Goal: Transaction & Acquisition: Purchase product/service

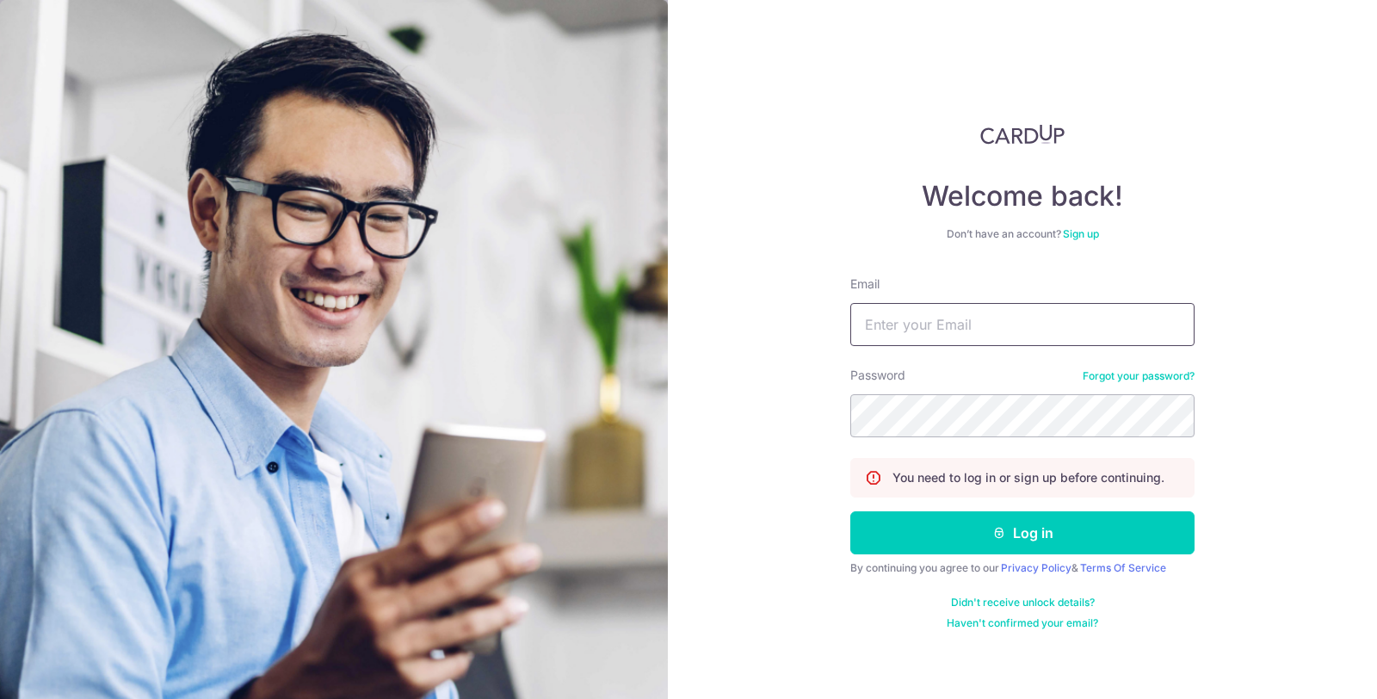
click at [980, 323] on input "Email" at bounding box center [1022, 324] width 344 height 43
type input "yeosiewkhee@gmail.com"
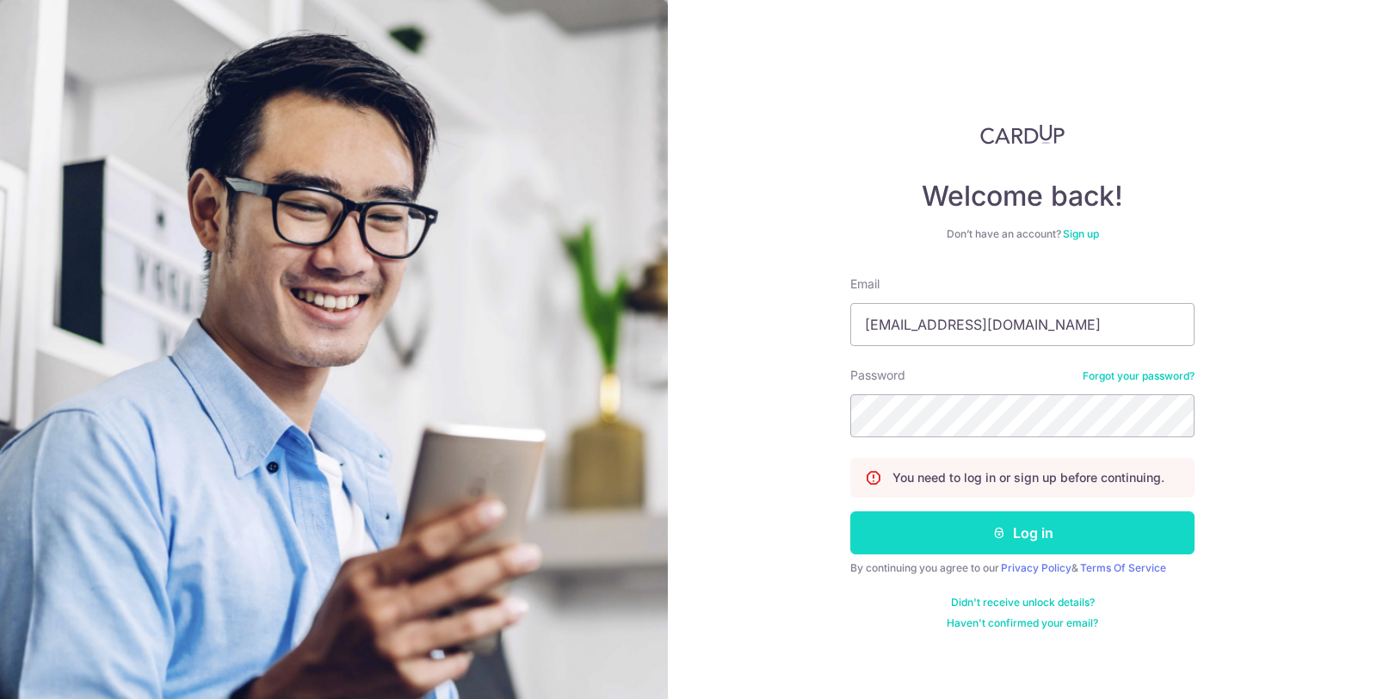
click at [1021, 545] on button "Log in" at bounding box center [1022, 532] width 344 height 43
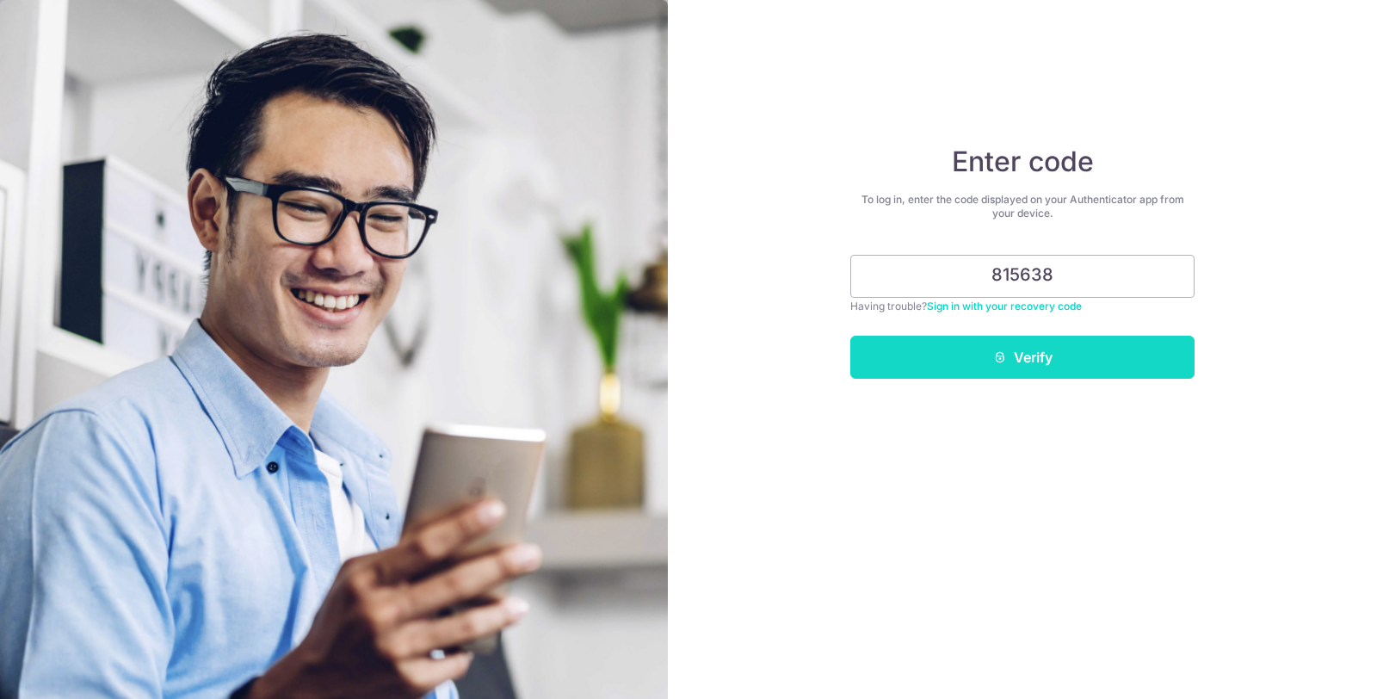
type input "815638"
click at [1041, 356] on button "Verify" at bounding box center [1022, 357] width 344 height 43
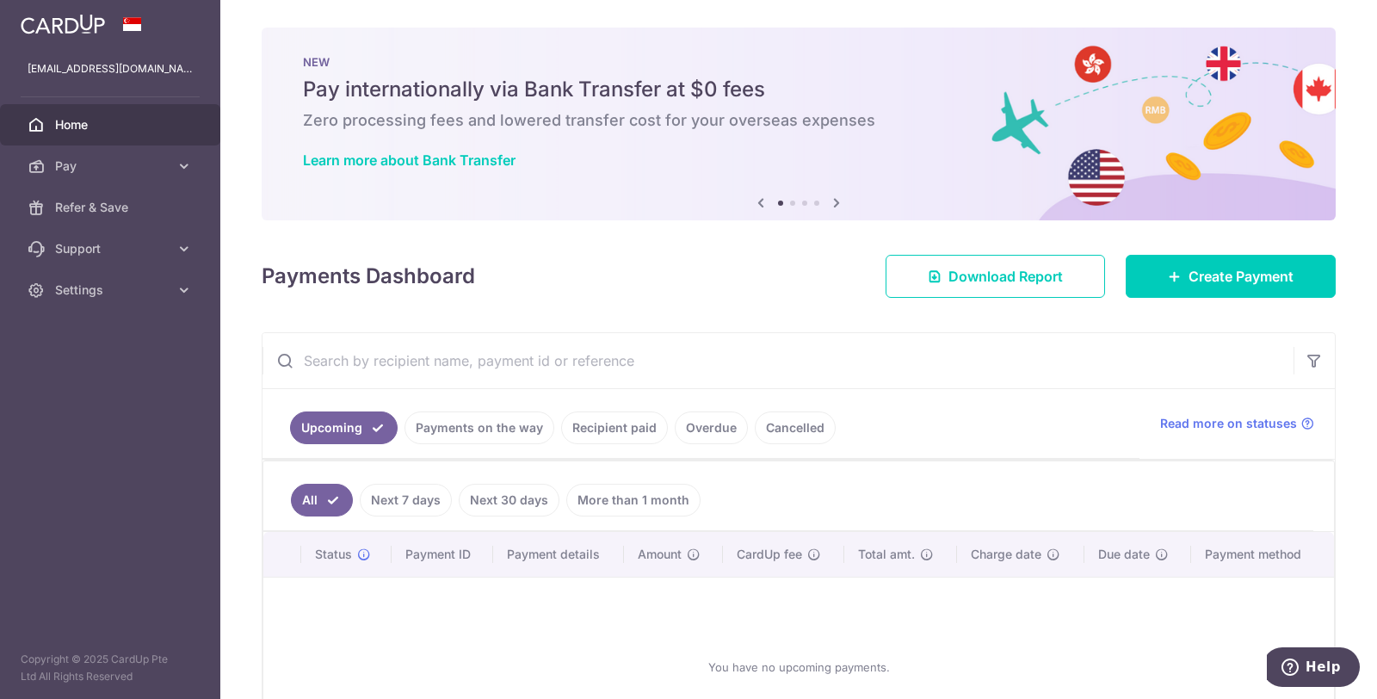
click at [516, 430] on link "Payments on the way" at bounding box center [480, 427] width 150 height 33
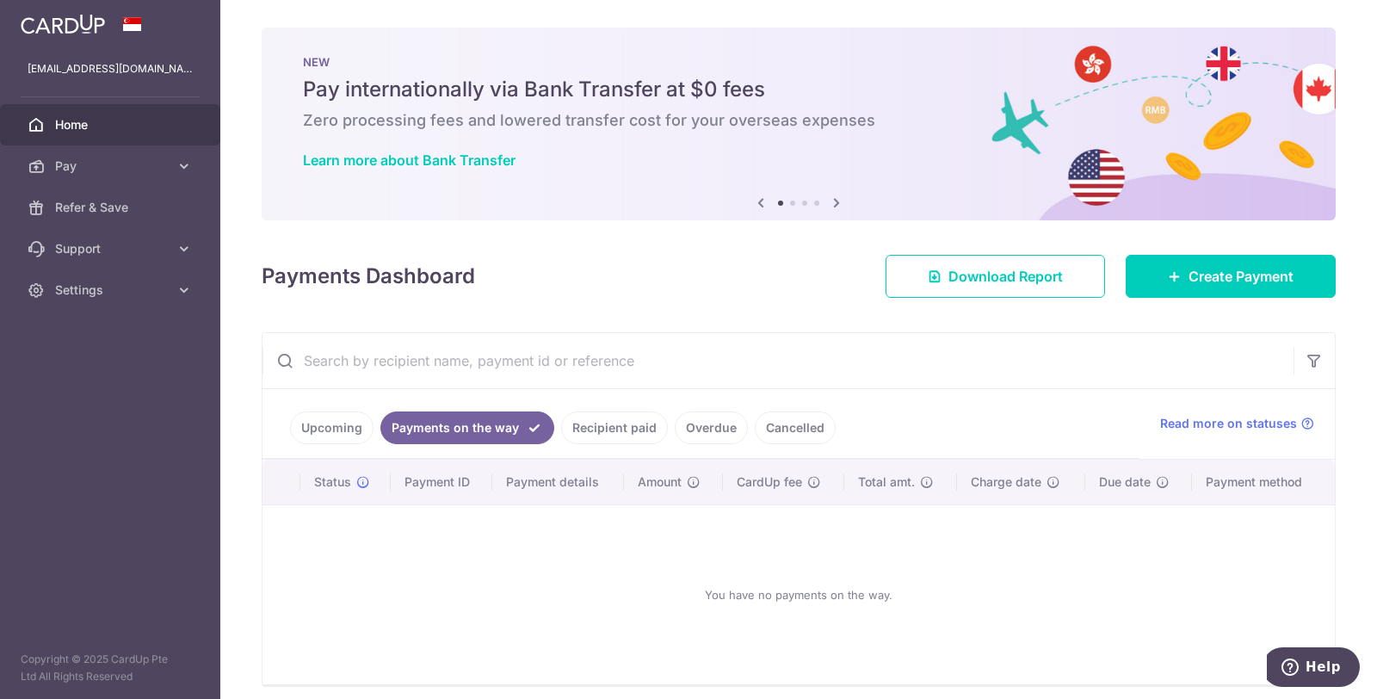
click at [607, 430] on link "Recipient paid" at bounding box center [614, 427] width 107 height 33
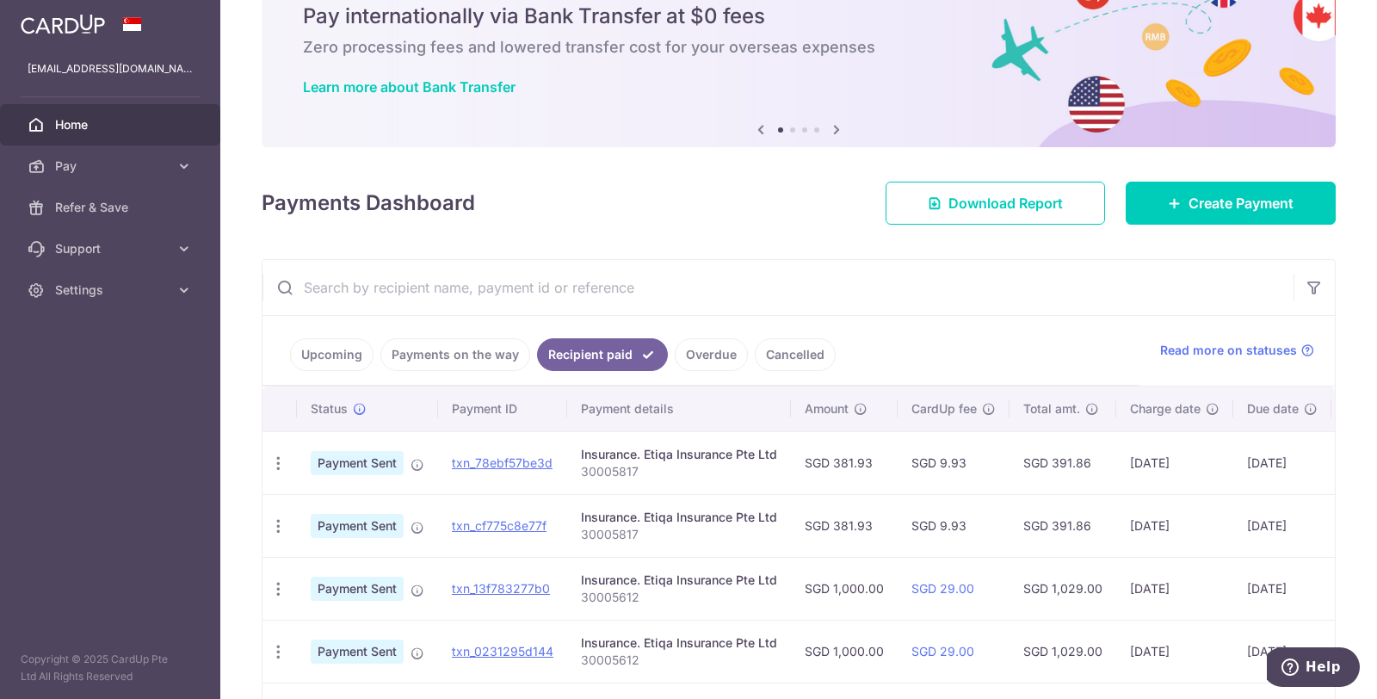
scroll to position [96, 0]
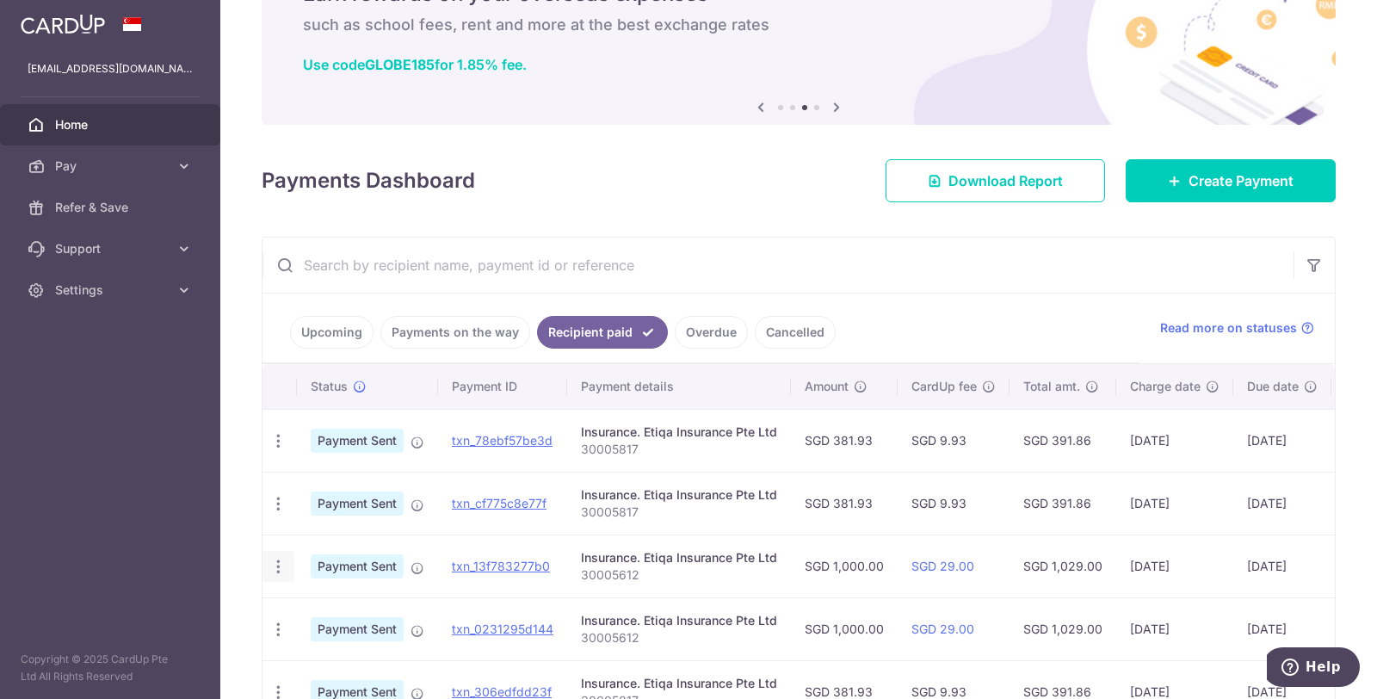
click at [286, 562] on div "PDF Receipt" at bounding box center [279, 567] width 32 height 32
click at [281, 566] on icon "button" at bounding box center [278, 567] width 18 height 18
click at [273, 562] on icon "button" at bounding box center [278, 567] width 18 height 18
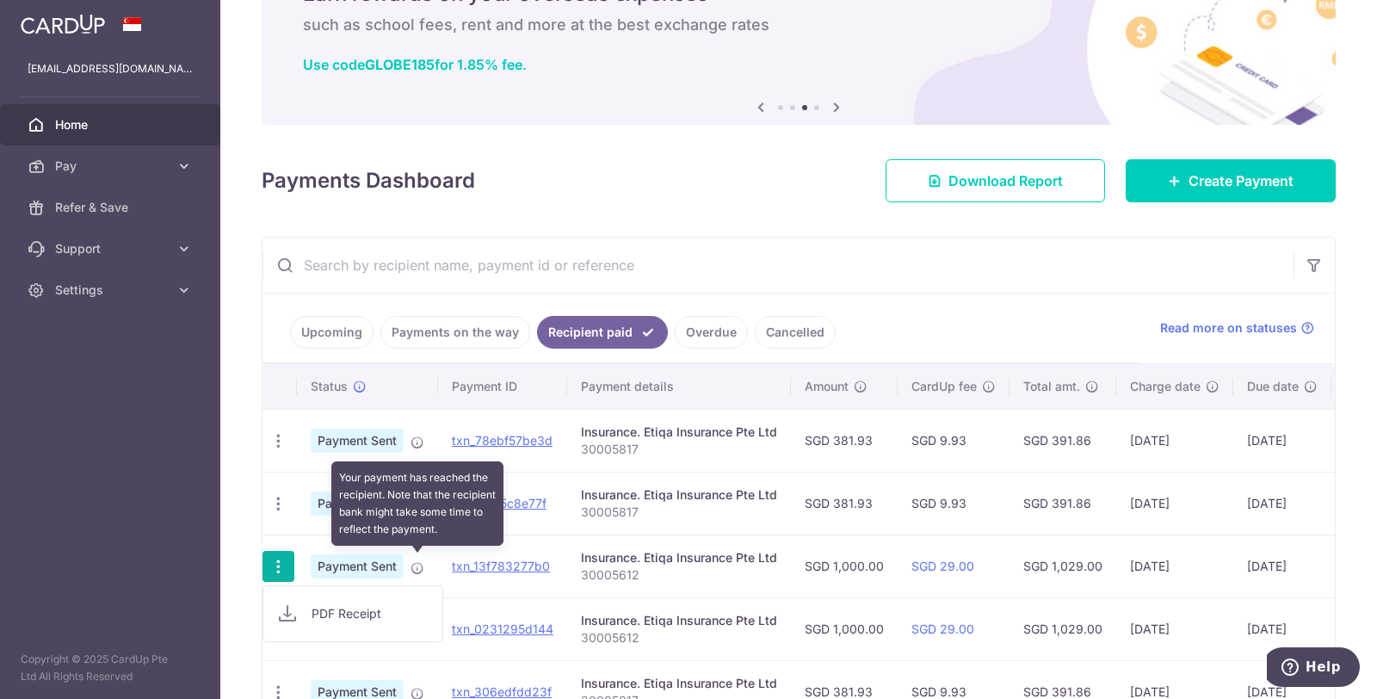
click at [418, 561] on icon at bounding box center [418, 568] width 14 height 14
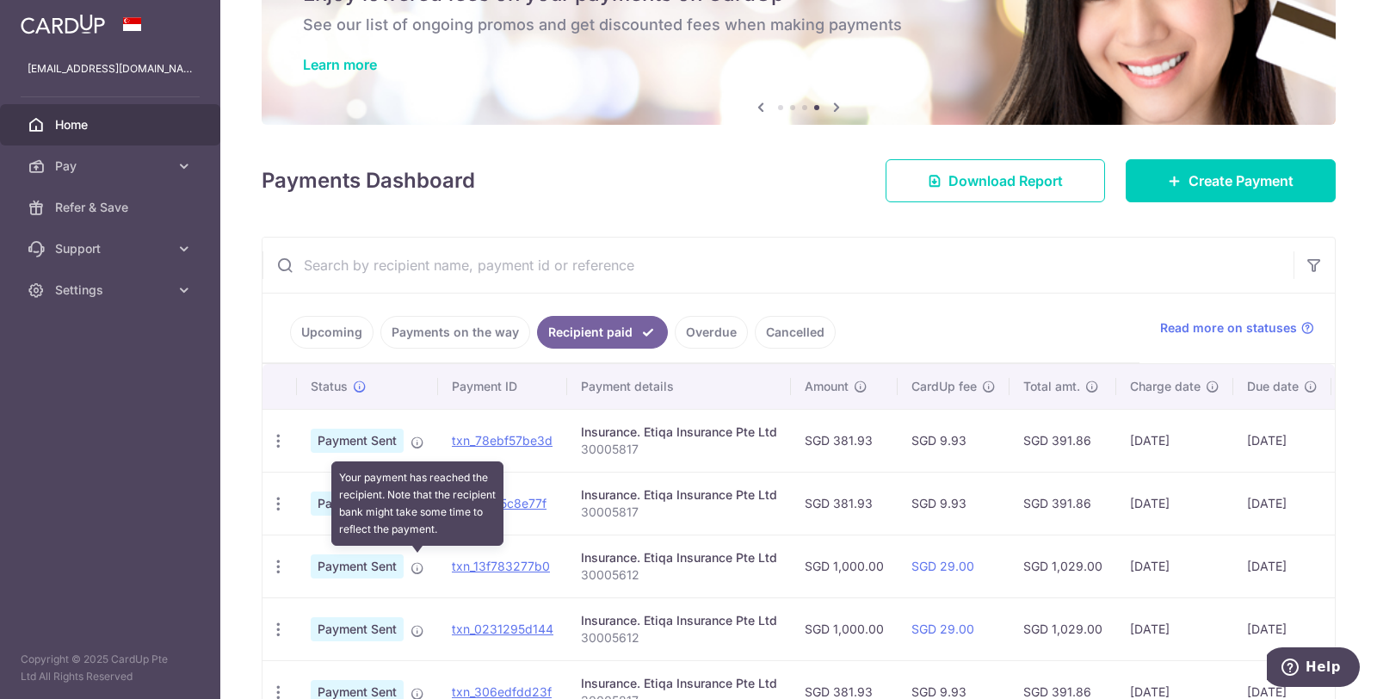
click at [418, 561] on icon at bounding box center [418, 568] width 14 height 14
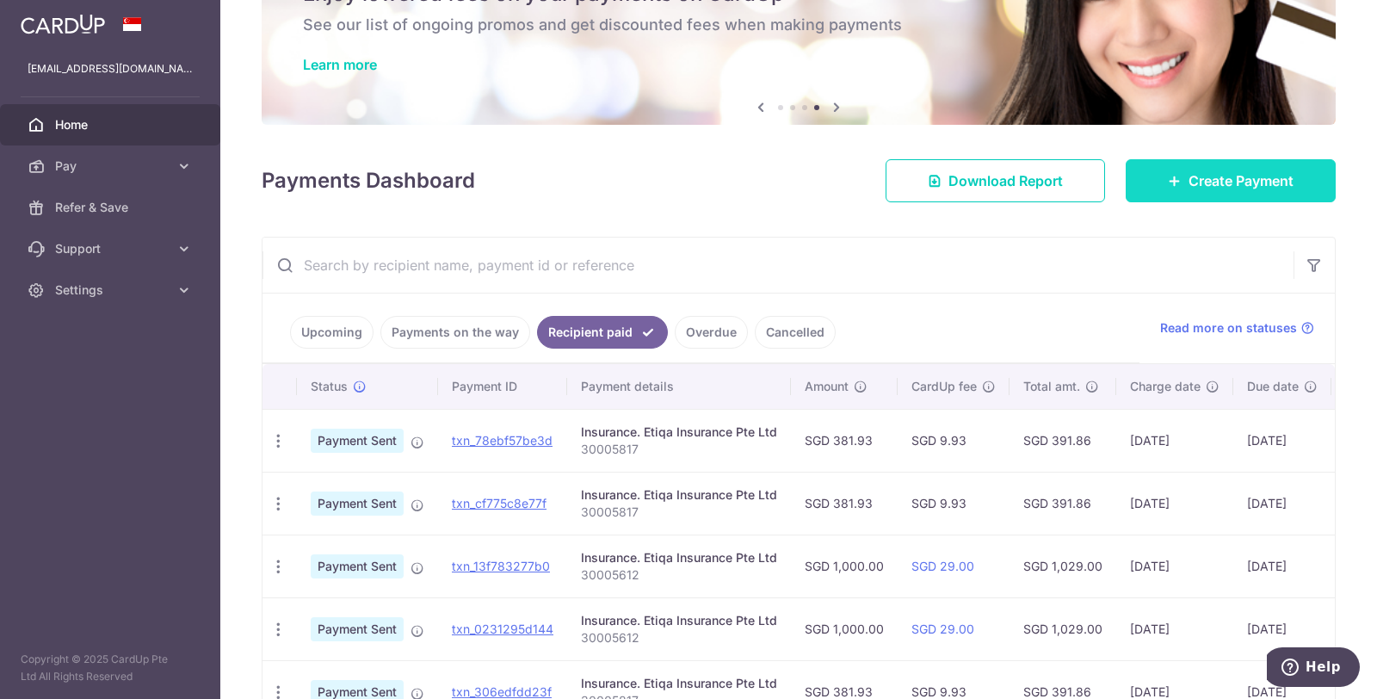
click at [1219, 182] on span "Create Payment" at bounding box center [1241, 180] width 105 height 21
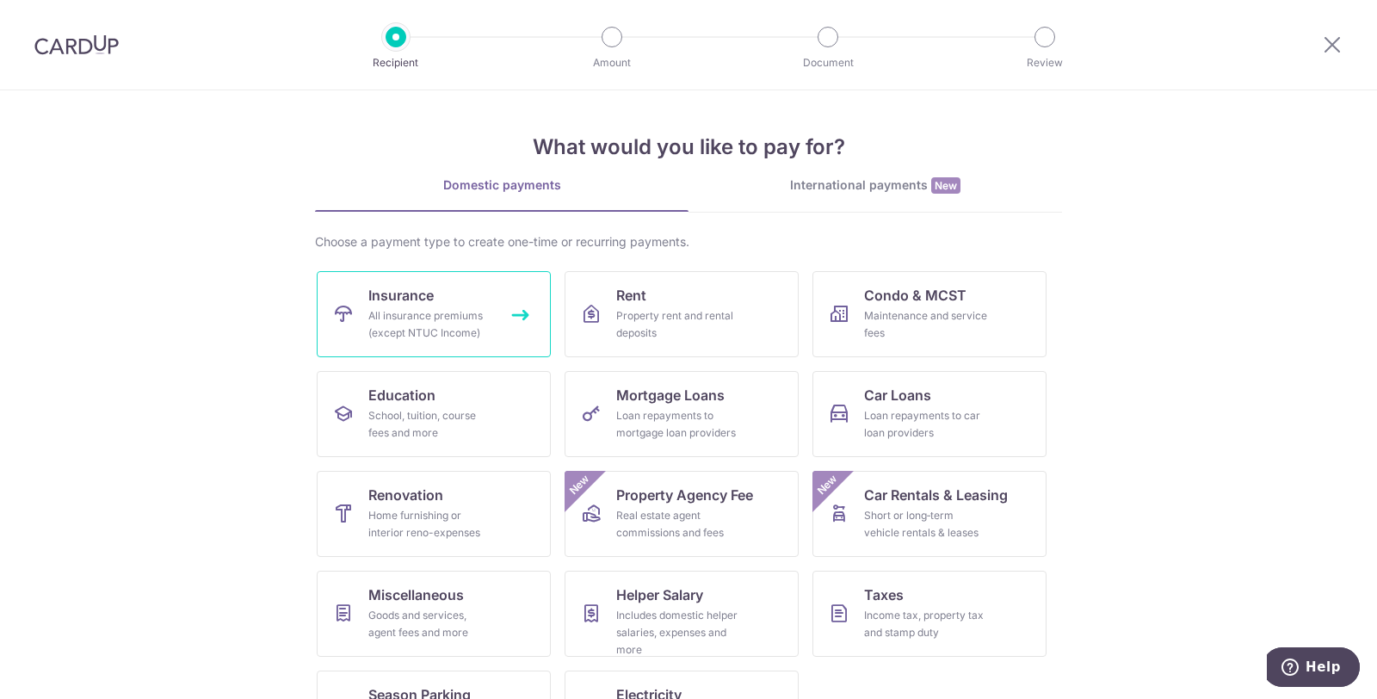
click at [445, 309] on div "All insurance premiums (except NTUC Income)" at bounding box center [430, 324] width 124 height 34
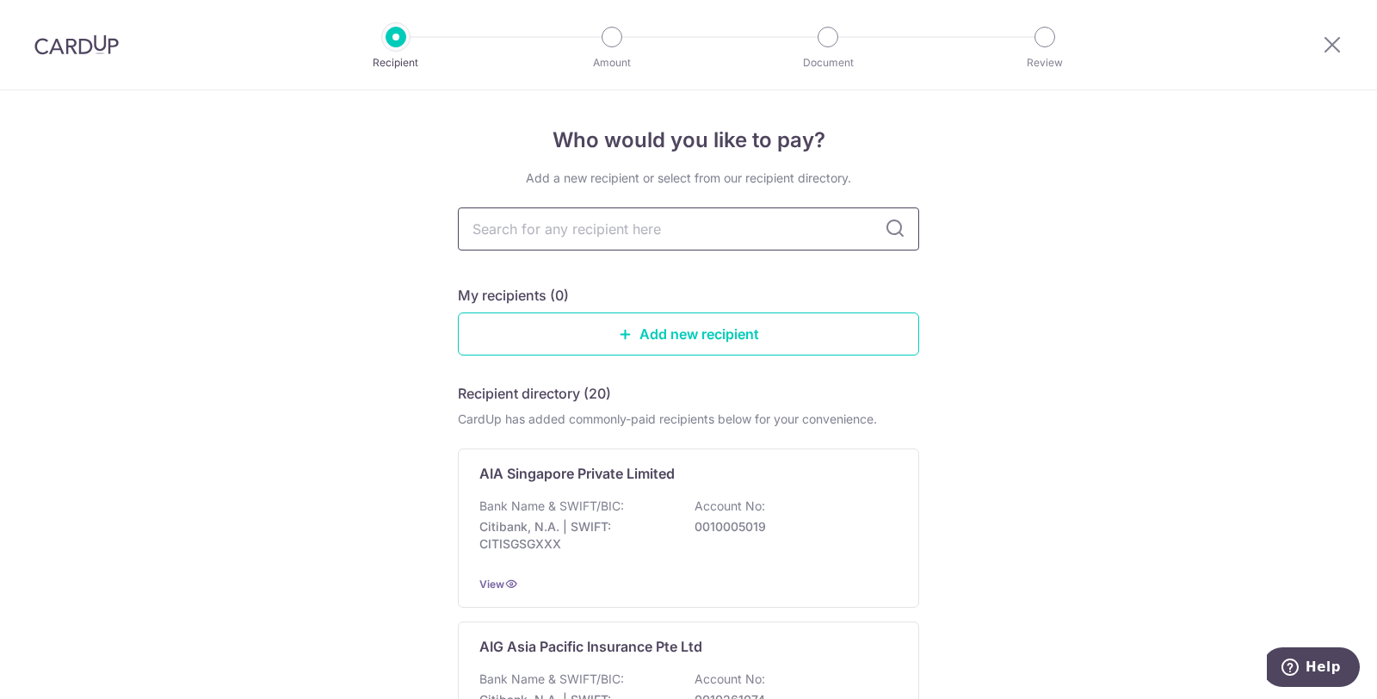
click at [558, 230] on input "text" at bounding box center [688, 228] width 461 height 43
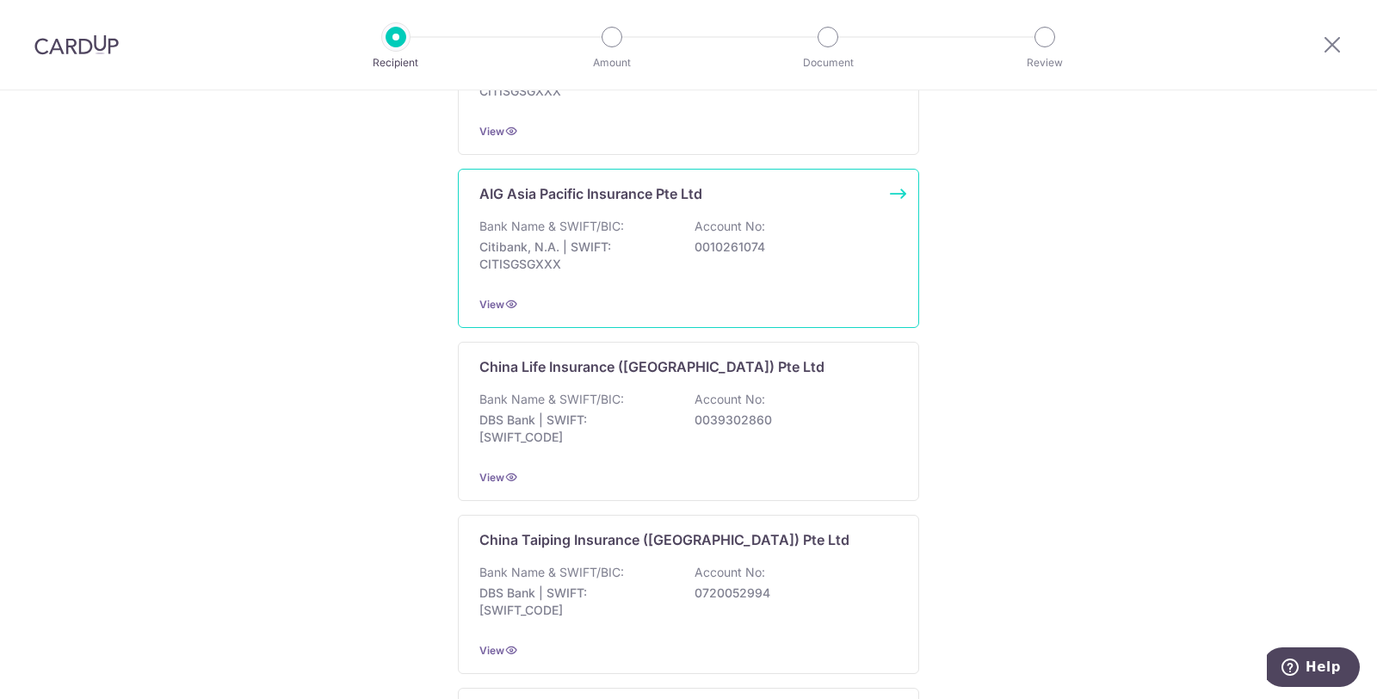
scroll to position [669, 0]
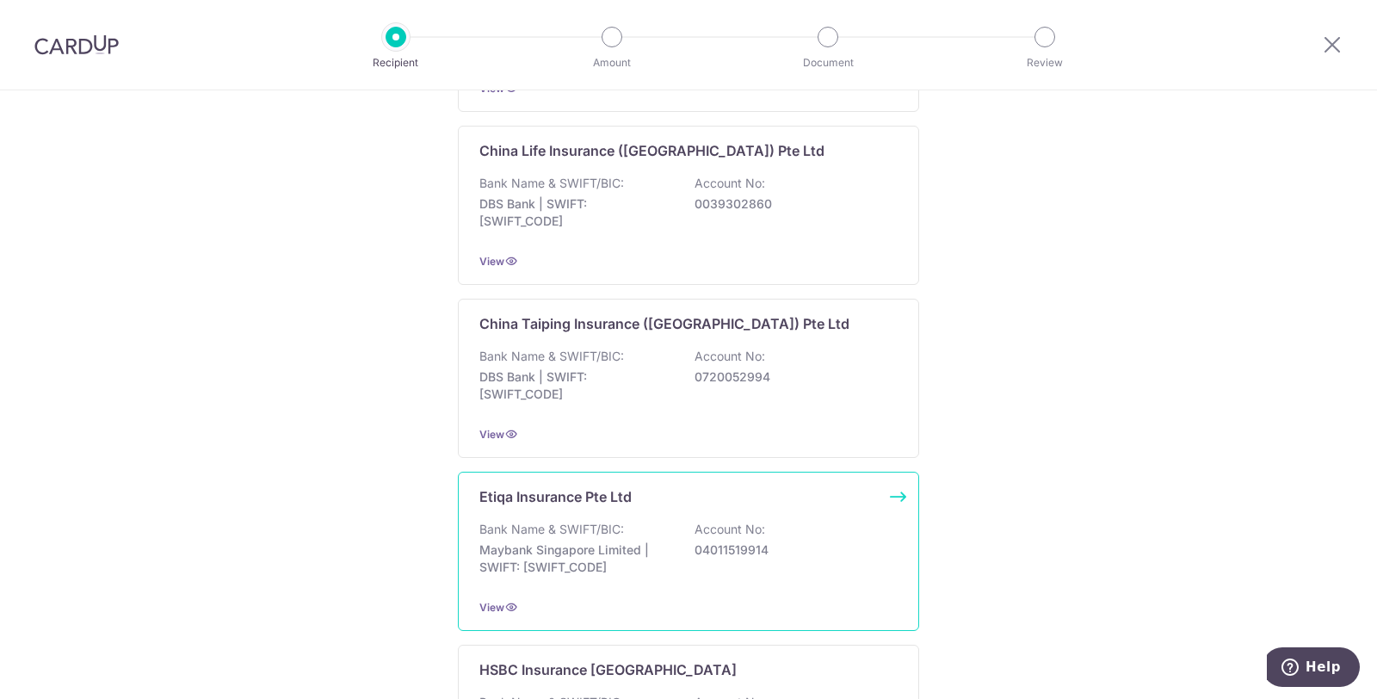
click at [674, 504] on div "Etiqa Insurance Pte Ltd Bank Name & SWIFT/BIC: Maybank Singapore Limited | SWIF…" at bounding box center [688, 551] width 461 height 159
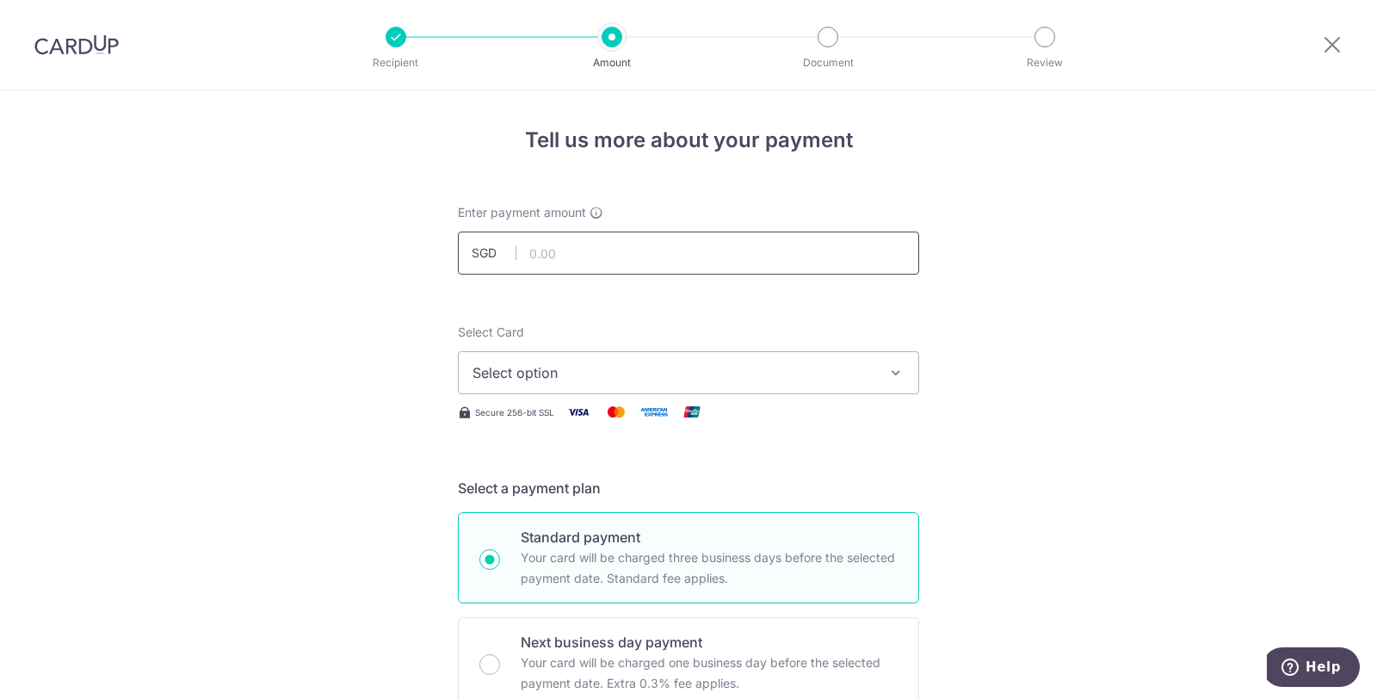
click at [578, 255] on input "text" at bounding box center [688, 253] width 461 height 43
type input "1,000.00"
click at [695, 386] on button "Select option" at bounding box center [688, 372] width 461 height 43
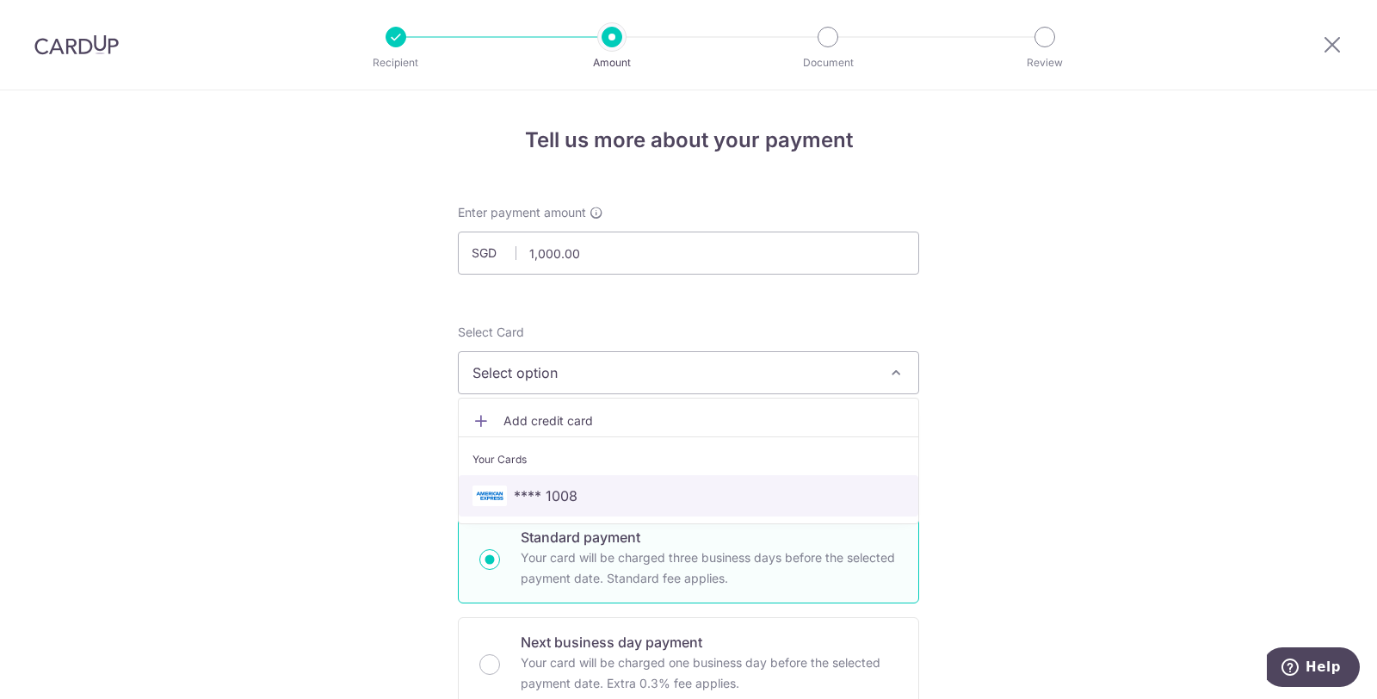
drag, startPoint x: 614, startPoint y: 479, endPoint x: 1029, endPoint y: 483, distance: 414.9
click at [614, 479] on link "**** 1008" at bounding box center [689, 495] width 460 height 41
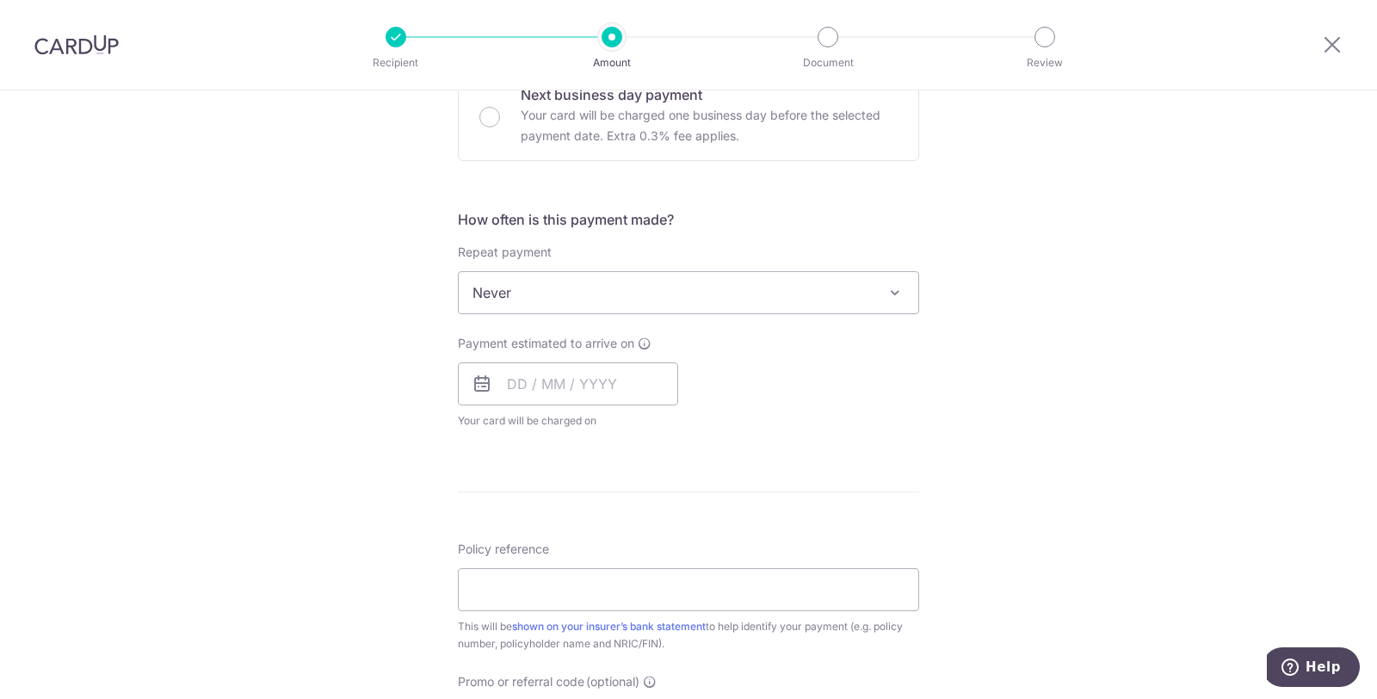
scroll to position [573, 0]
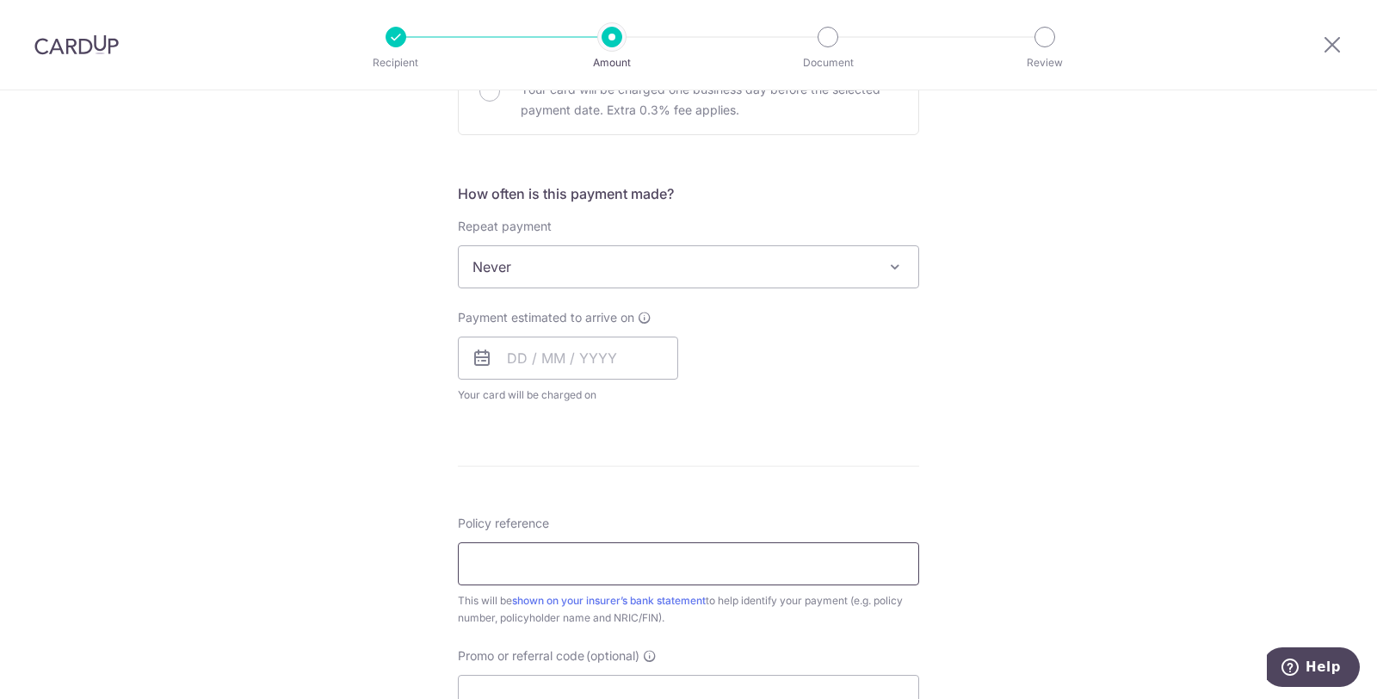
click at [674, 550] on input "Policy reference" at bounding box center [688, 563] width 461 height 43
type input "30005612"
click at [883, 389] on div "Payment estimated to arrive on Your card will be charged on for the first payme…" at bounding box center [689, 356] width 482 height 95
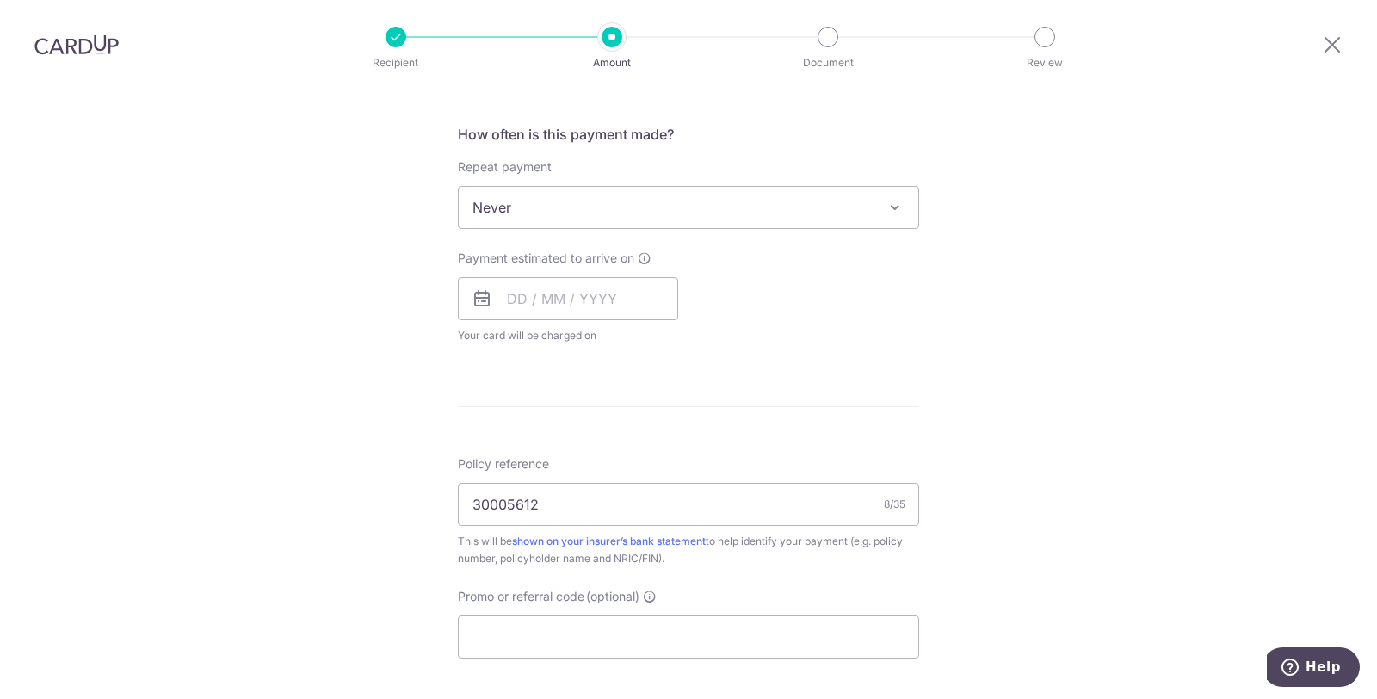
scroll to position [669, 0]
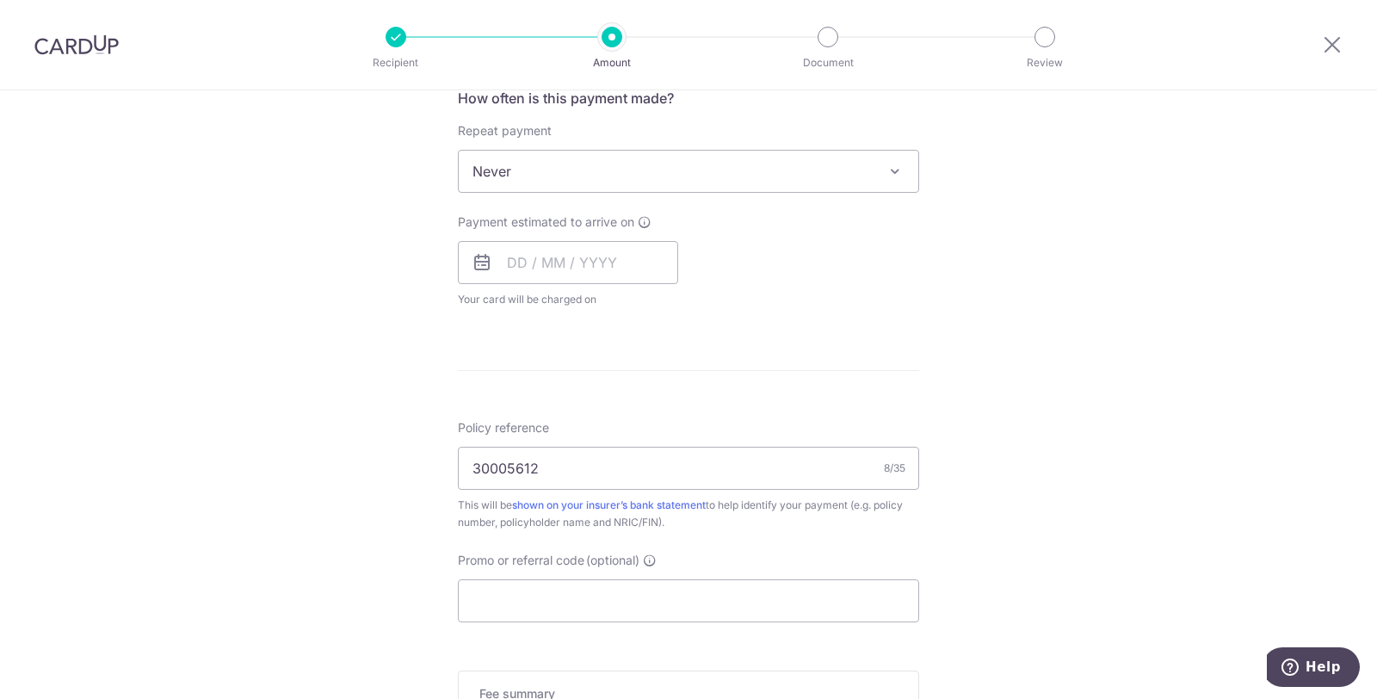
click at [887, 174] on span at bounding box center [895, 171] width 21 height 21
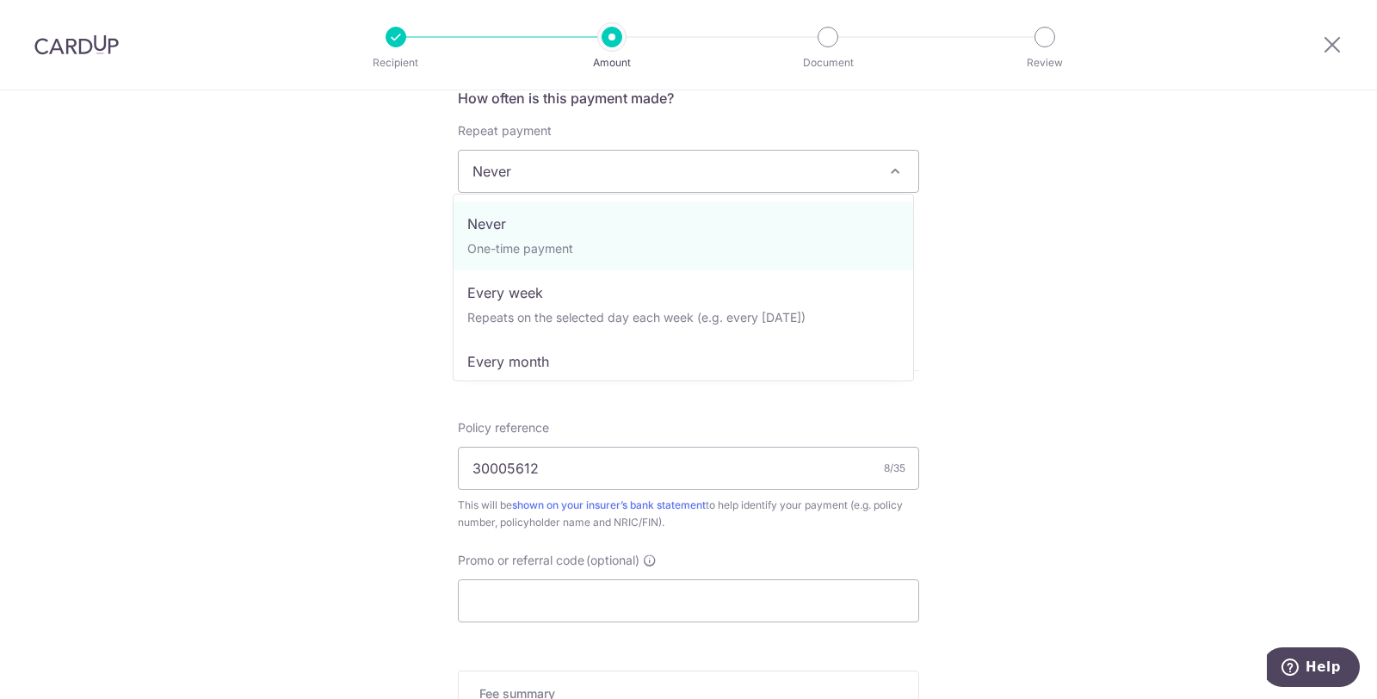
click at [984, 220] on div "Tell us more about your payment Enter payment amount SGD 1,000.00 1000.00 Selec…" at bounding box center [688, 200] width 1377 height 1557
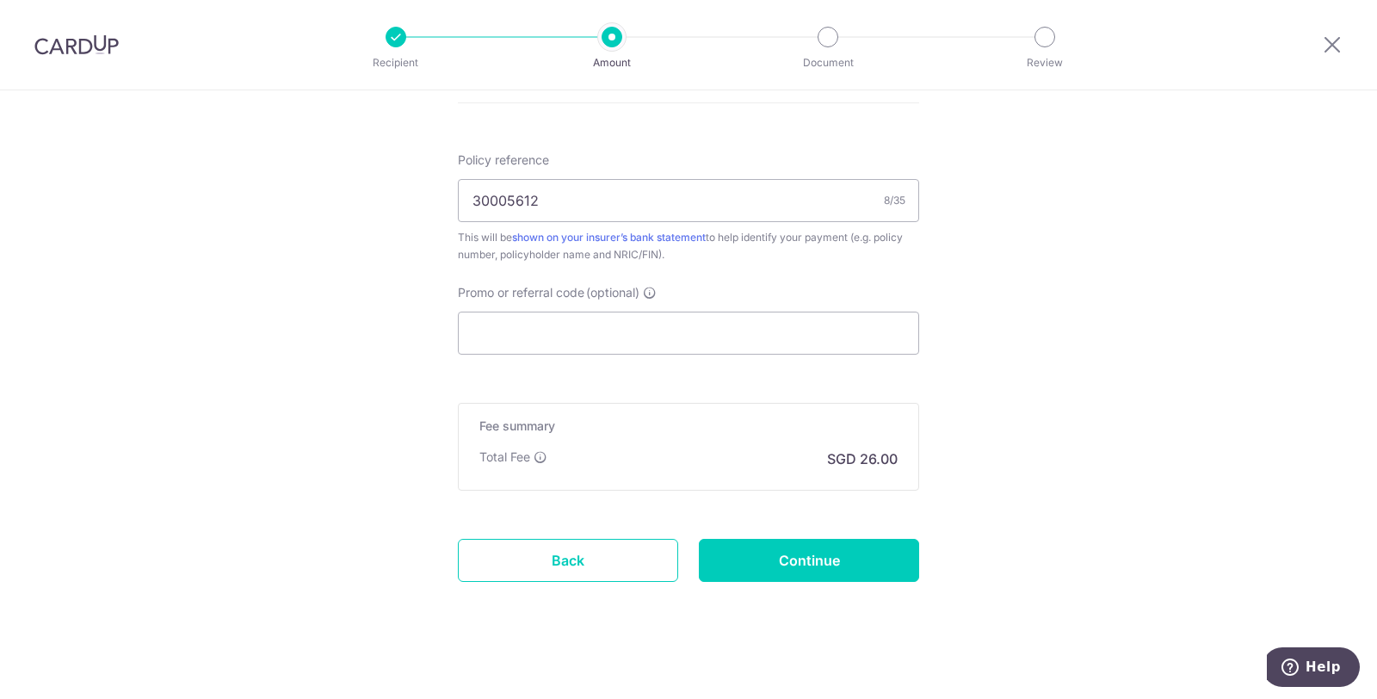
scroll to position [943, 0]
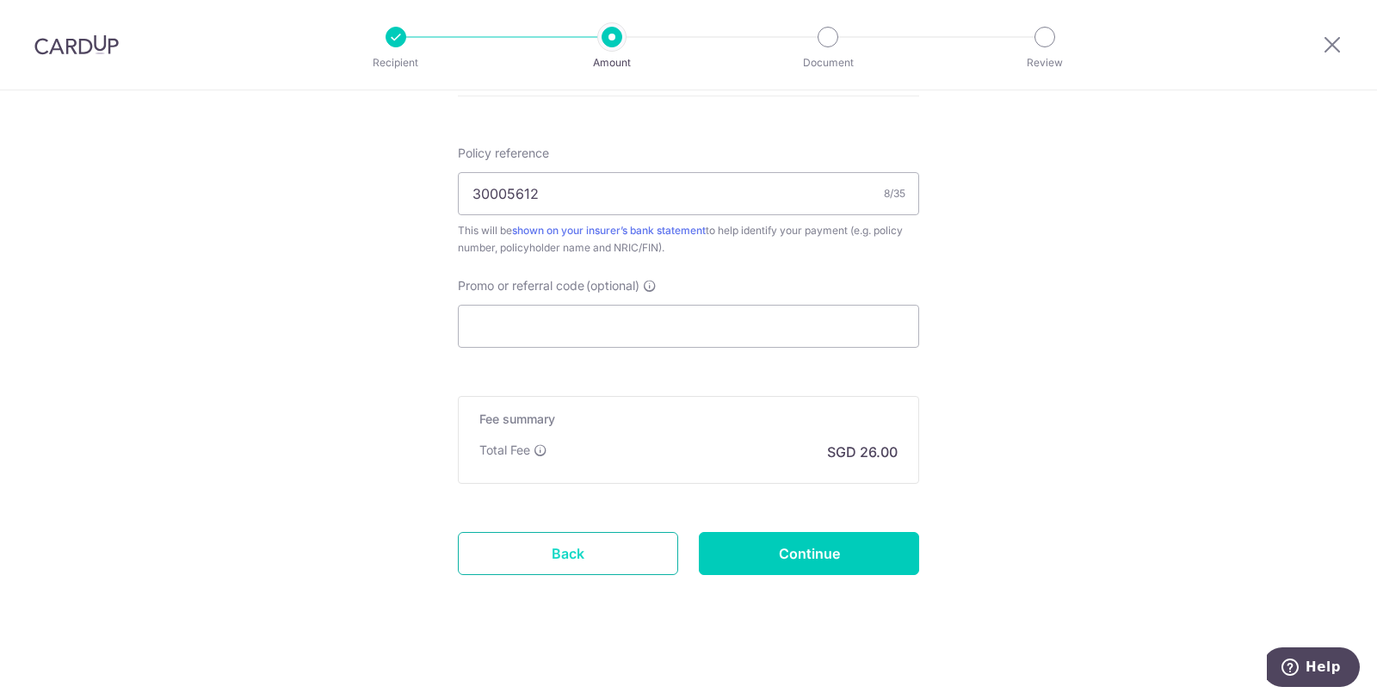
click at [569, 560] on link "Back" at bounding box center [568, 553] width 220 height 43
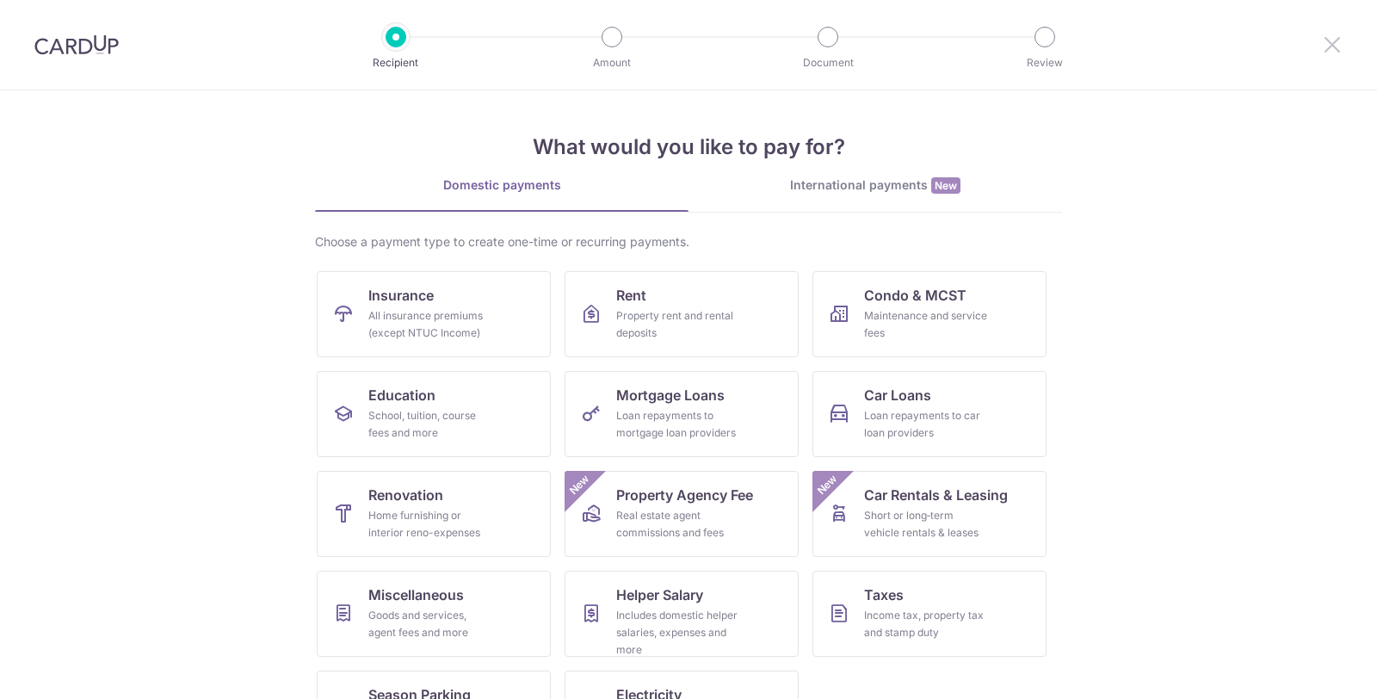
click at [1330, 47] on icon at bounding box center [1332, 45] width 21 height 22
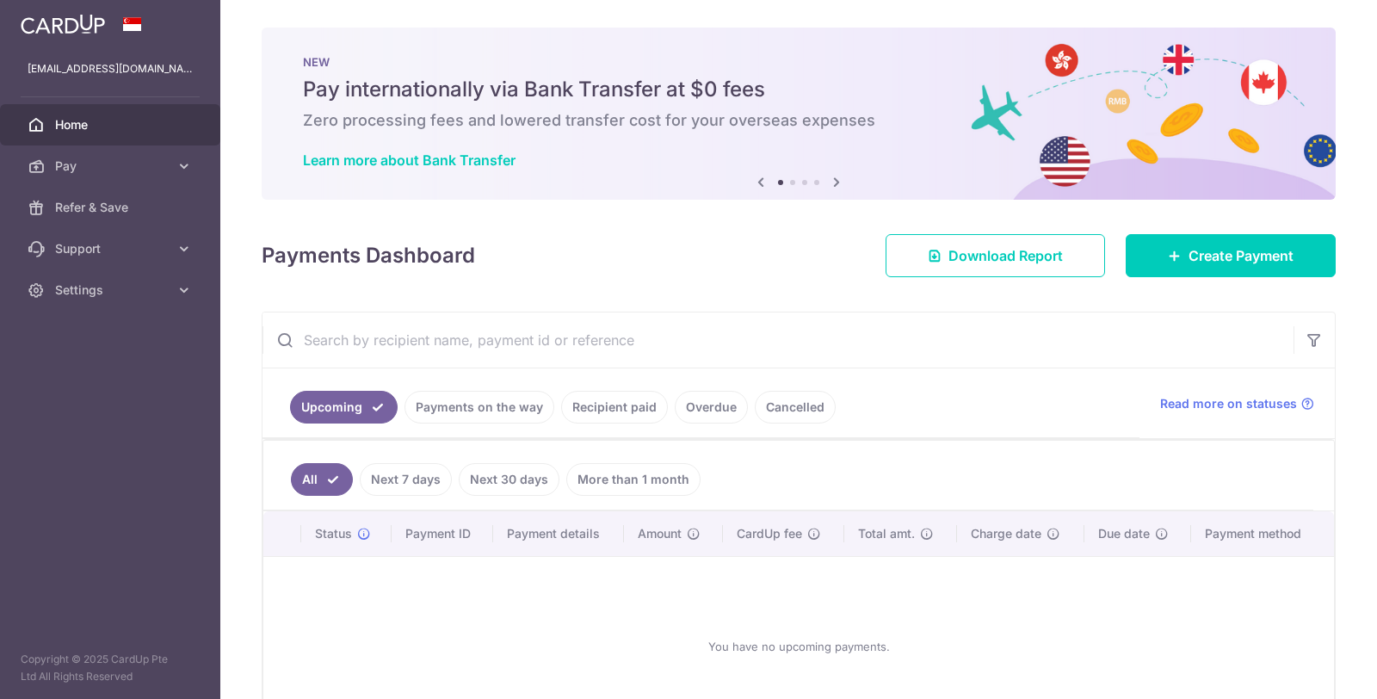
click at [609, 409] on link "Recipient paid" at bounding box center [614, 407] width 107 height 33
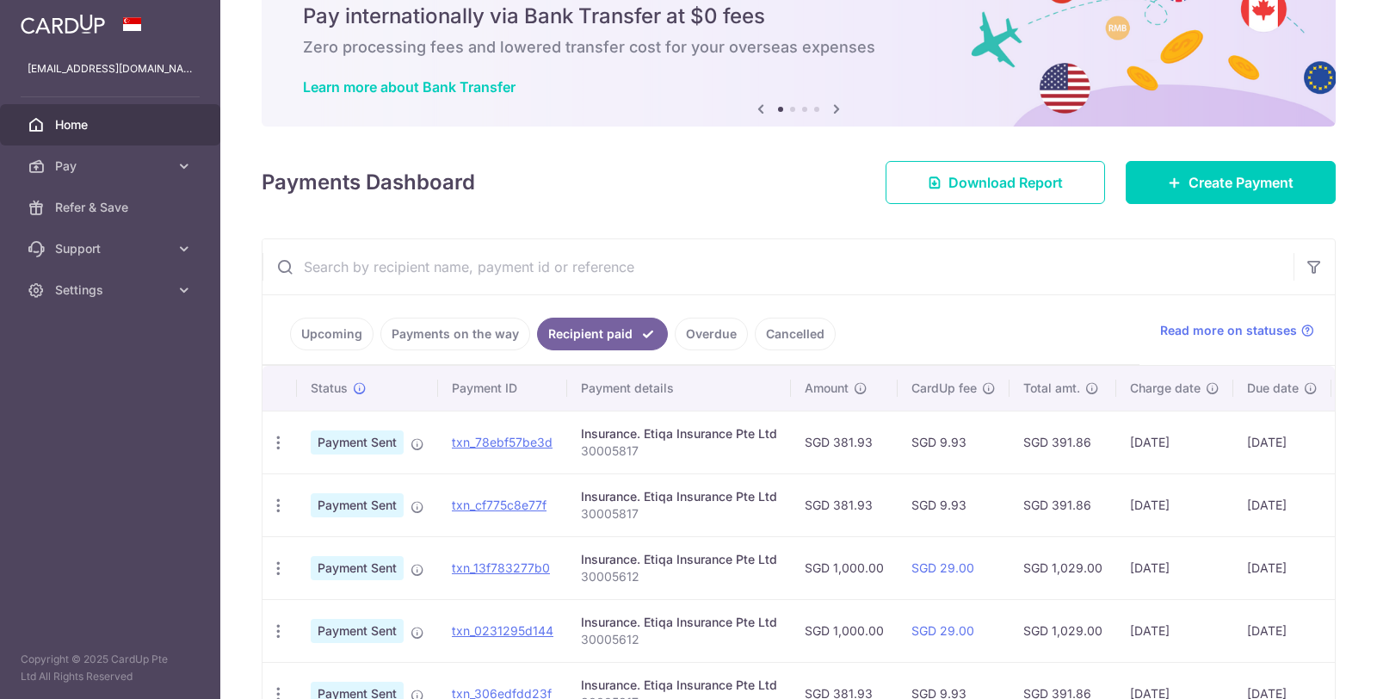
scroll to position [96, 0]
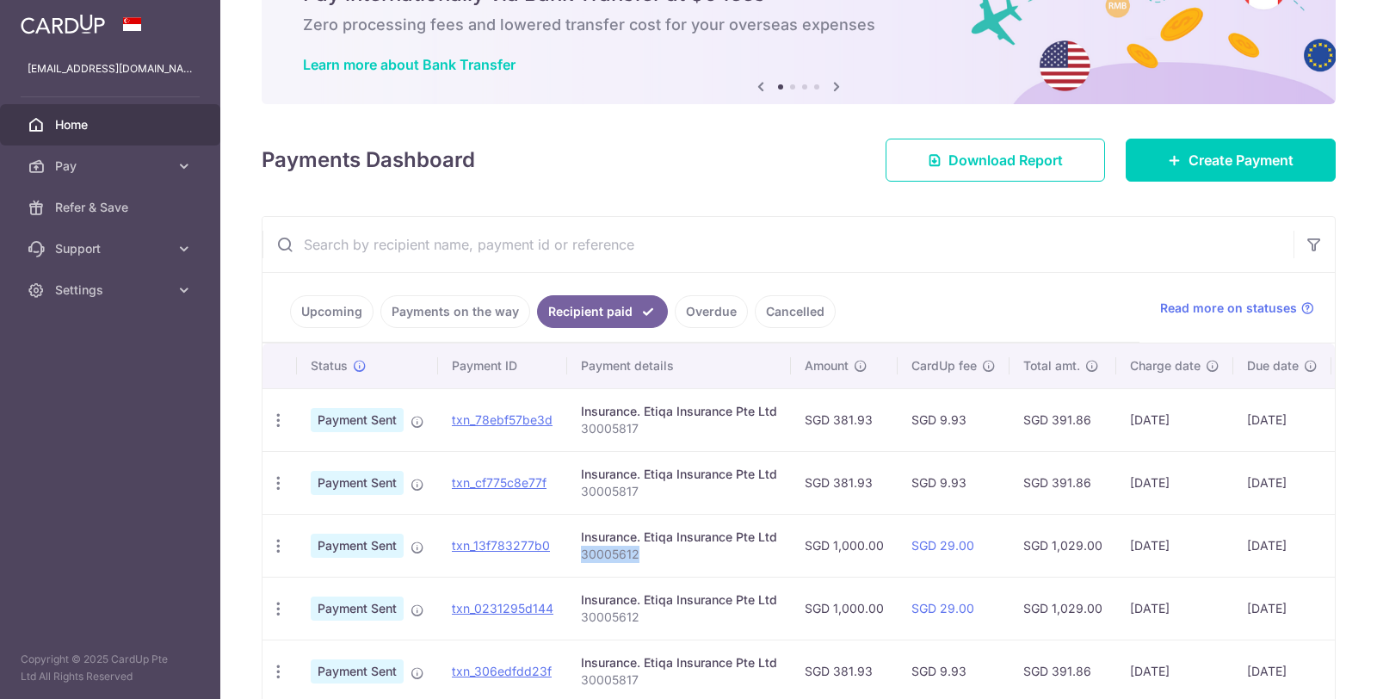
drag, startPoint x: 580, startPoint y: 553, endPoint x: 633, endPoint y: 547, distance: 53.7
click at [633, 547] on p "30005612" at bounding box center [679, 554] width 196 height 17
copy p "30005612"
click at [1252, 168] on span "Create Payment" at bounding box center [1241, 160] width 105 height 21
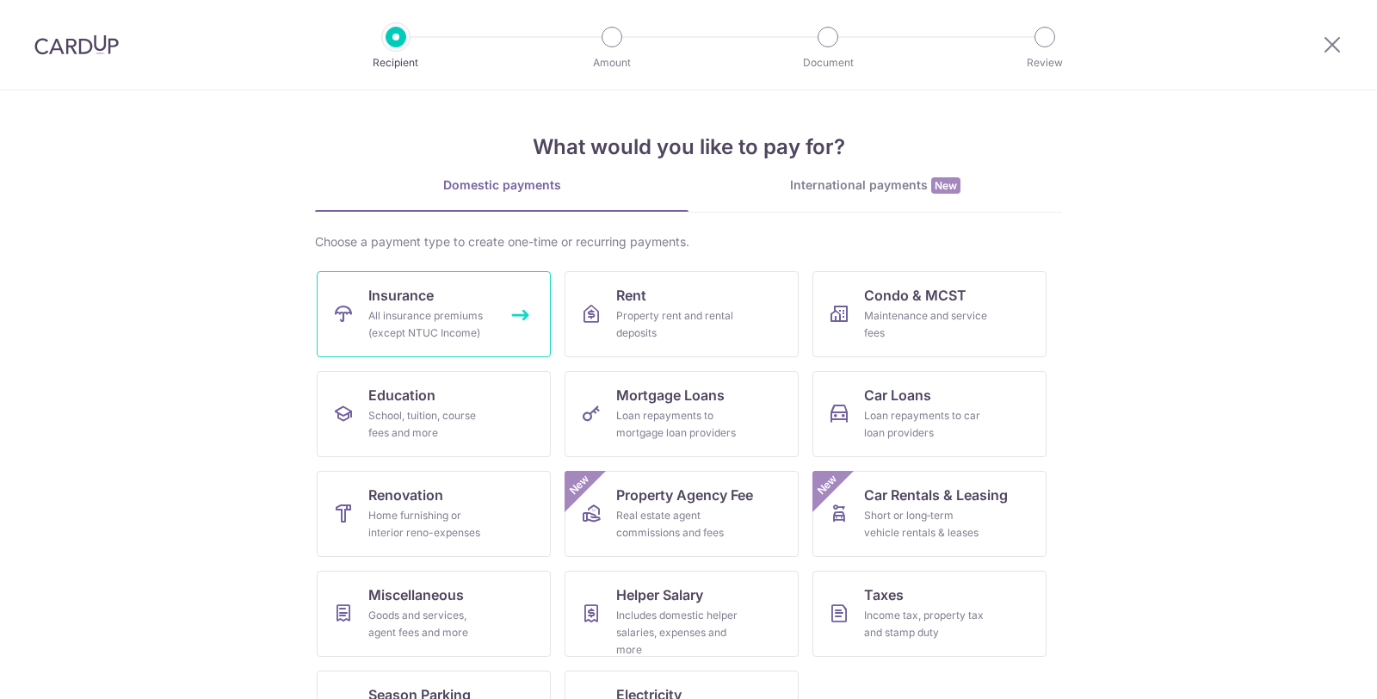
click at [448, 324] on div "All insurance premiums (except NTUC Income)" at bounding box center [430, 324] width 124 height 34
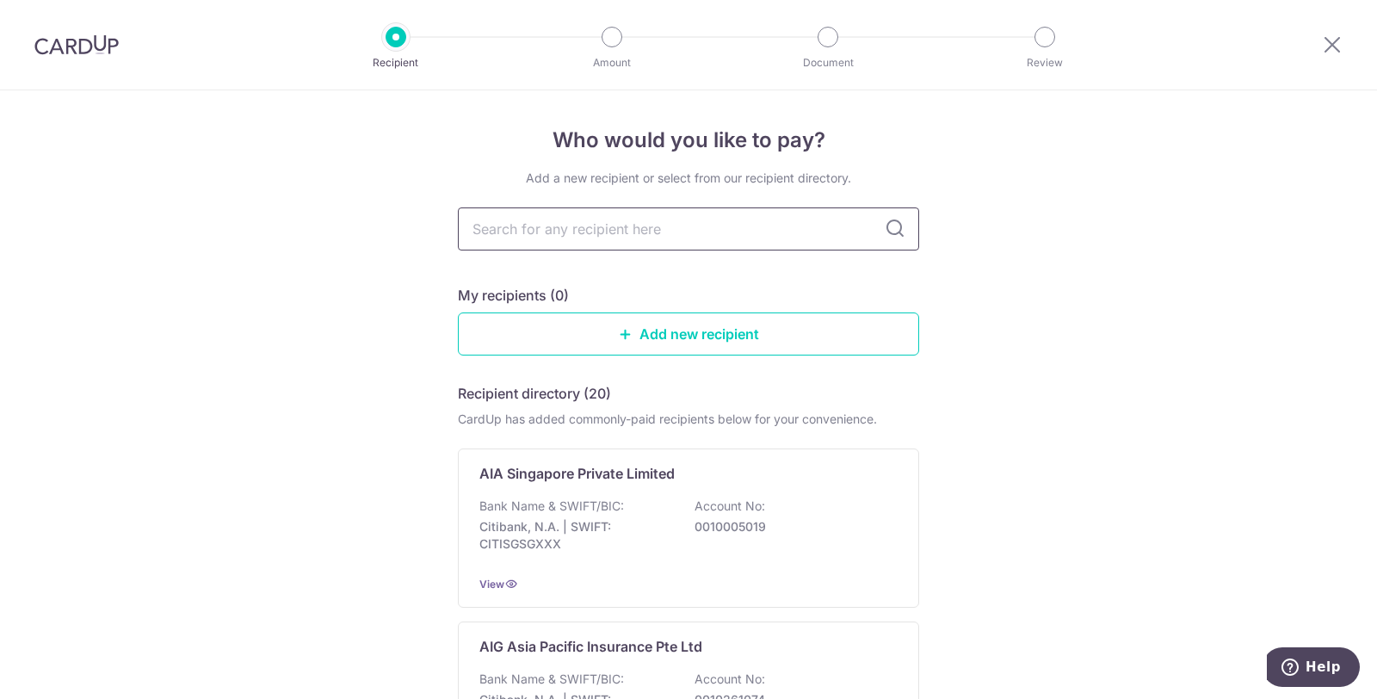
drag, startPoint x: 0, startPoint y: 0, endPoint x: 621, endPoint y: 228, distance: 661.2
click at [621, 228] on input "text" at bounding box center [688, 228] width 461 height 43
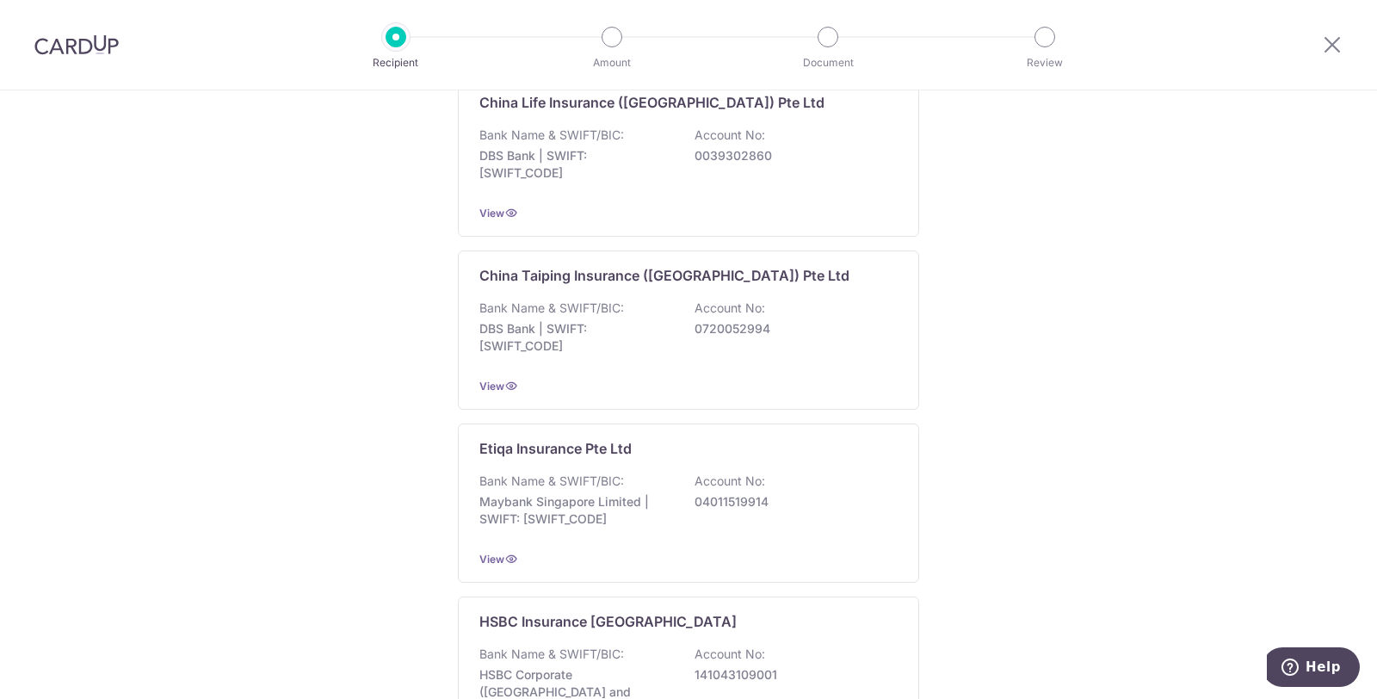
scroll to position [861, 0]
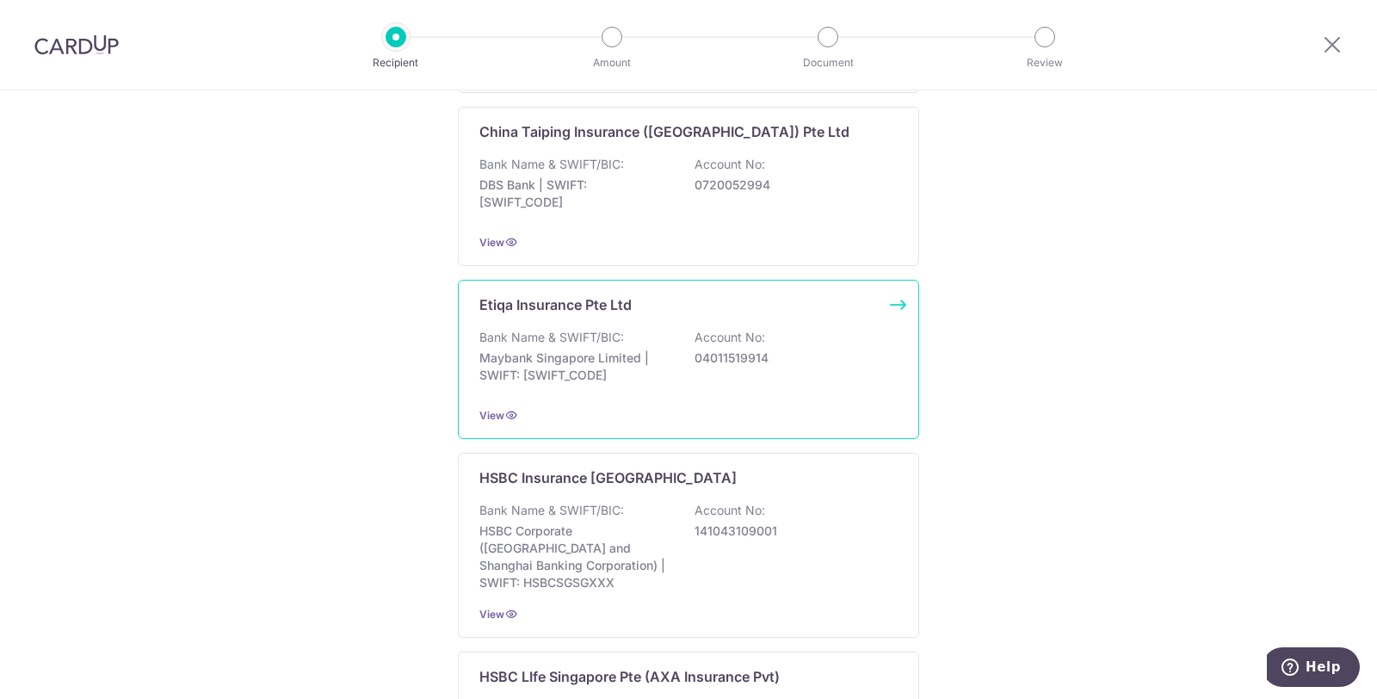
click at [517, 349] on p "Maybank Singapore Limited | SWIFT: MBBESGS2XXX" at bounding box center [575, 366] width 193 height 34
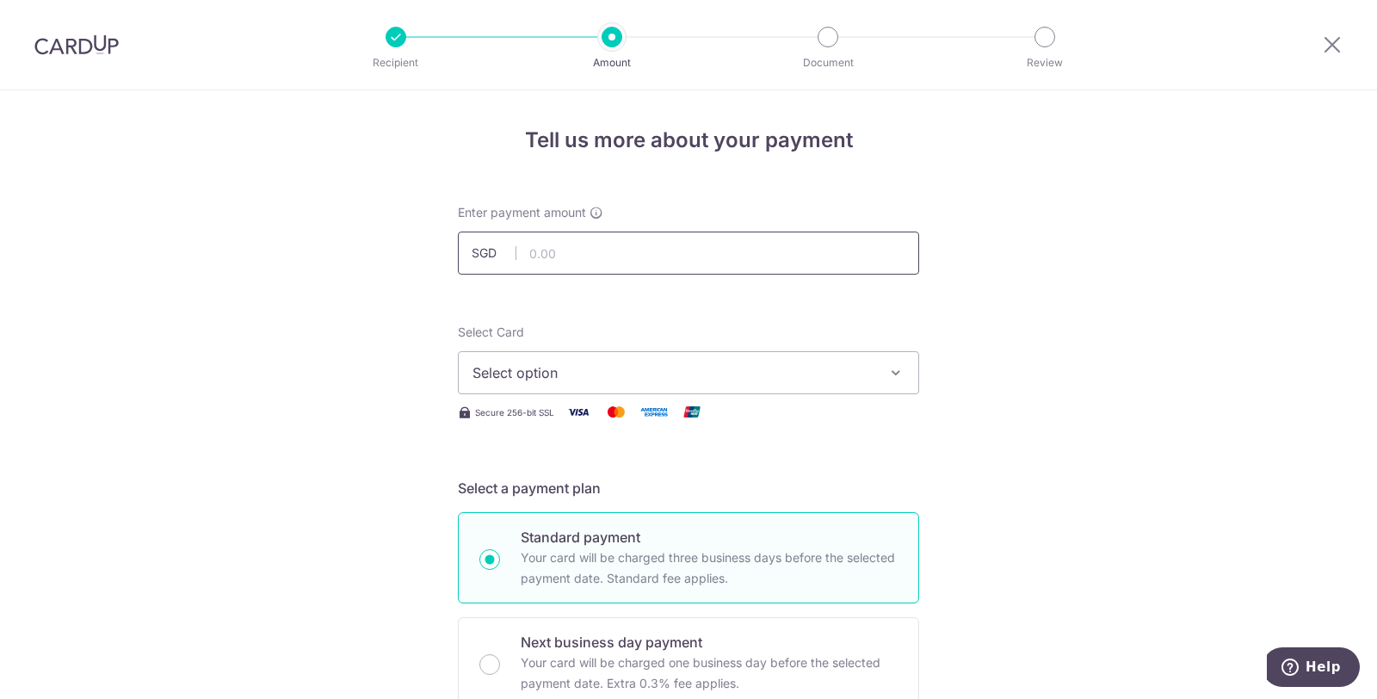
click at [578, 250] on input "text" at bounding box center [688, 253] width 461 height 43
type input "1,000.00"
click at [1324, 45] on icon at bounding box center [1332, 45] width 21 height 22
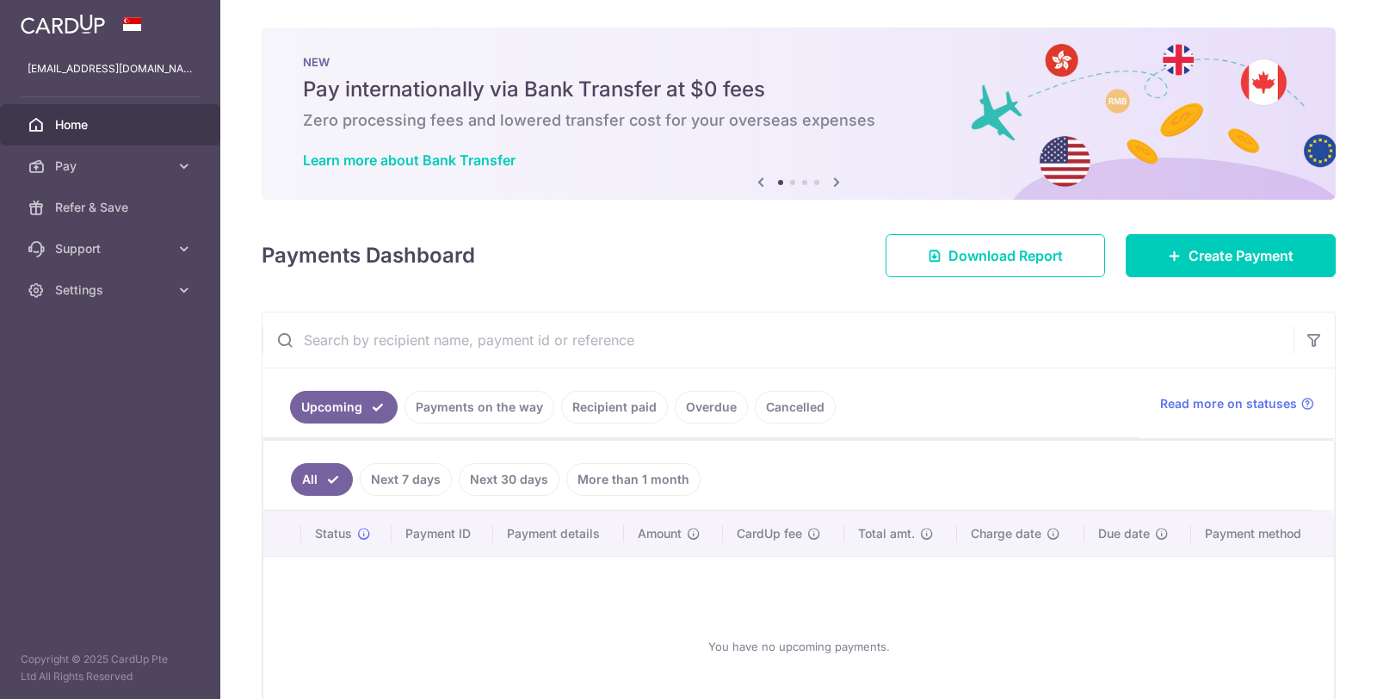
click at [133, 17] on div at bounding box center [110, 24] width 220 height 48
click at [925, 140] on div "NEW Pay internationally via Bank Transfer at $0 fees Zero processing fees and l…" at bounding box center [799, 114] width 1074 height 172
click at [83, 287] on span "Settings" at bounding box center [112, 289] width 114 height 17
click at [67, 368] on span "Logout" at bounding box center [112, 372] width 114 height 17
